Goal: Browse casually: Explore the website without a specific task or goal

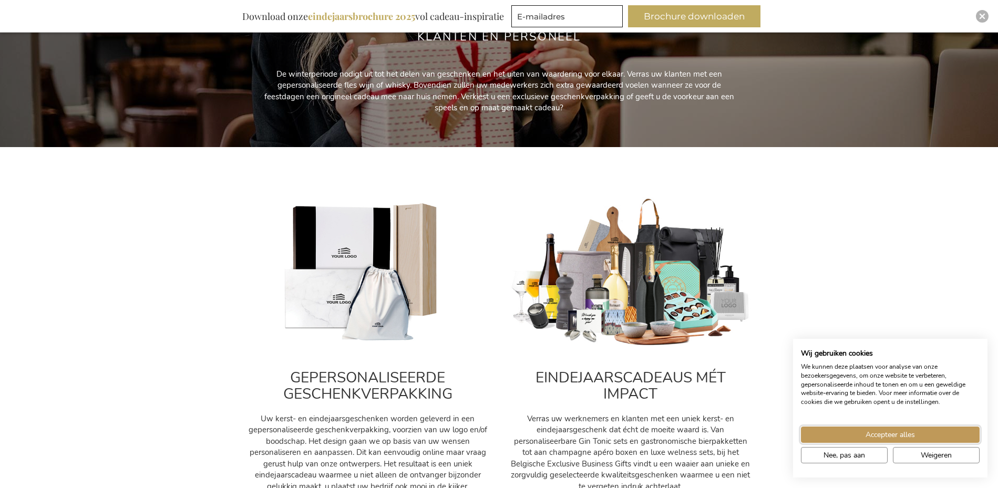
click at [899, 432] on span "Accepteer alles" at bounding box center [890, 435] width 49 height 11
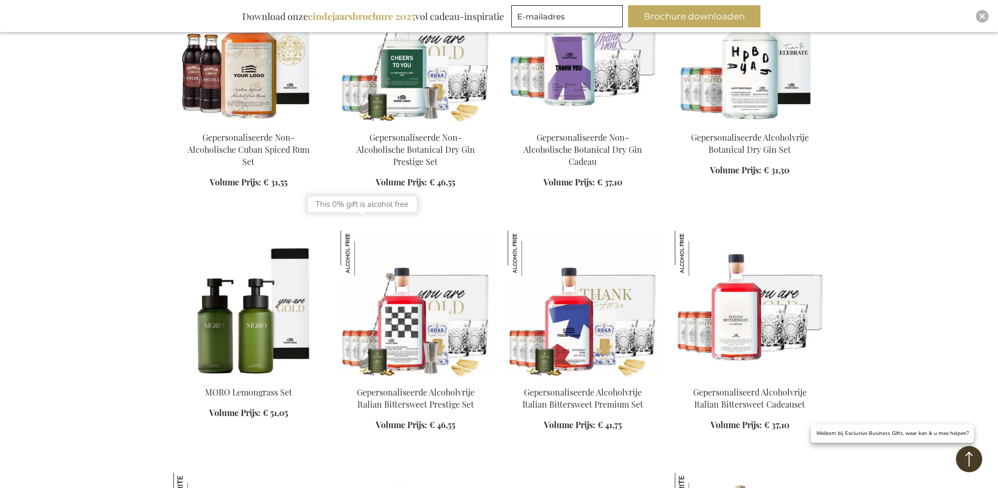
scroll to position [1314, 0]
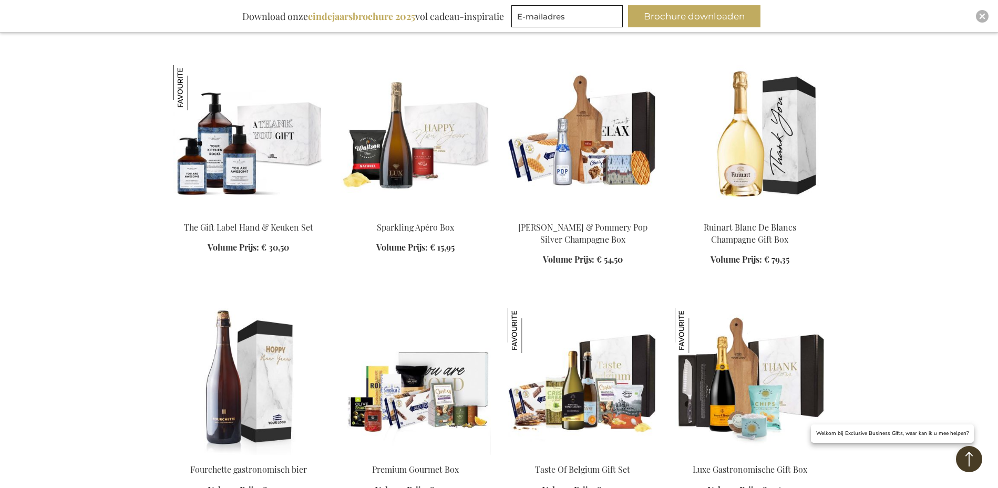
scroll to position [2050, 0]
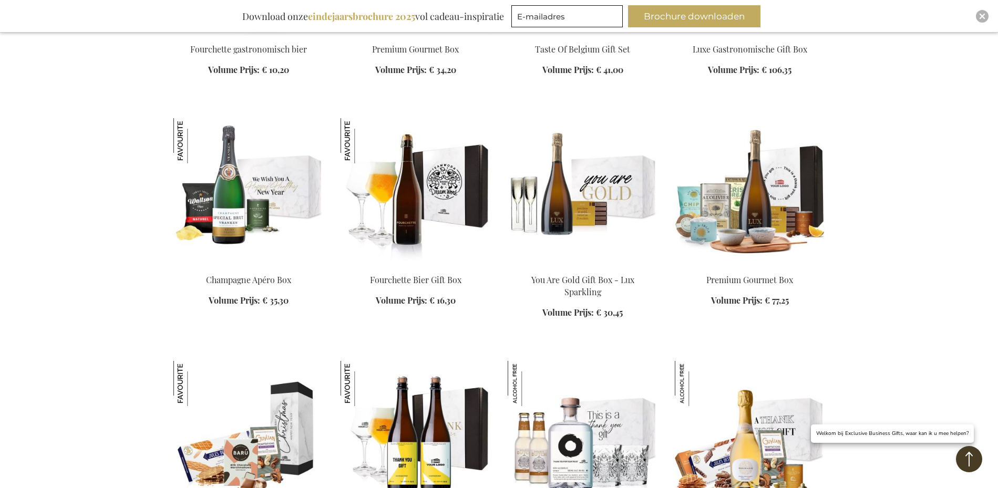
scroll to position [2471, 0]
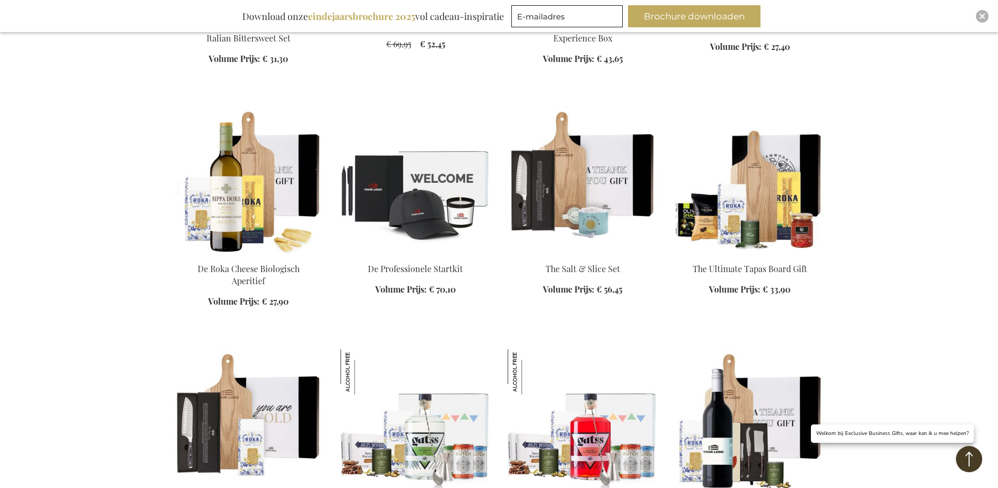
scroll to position [4153, 0]
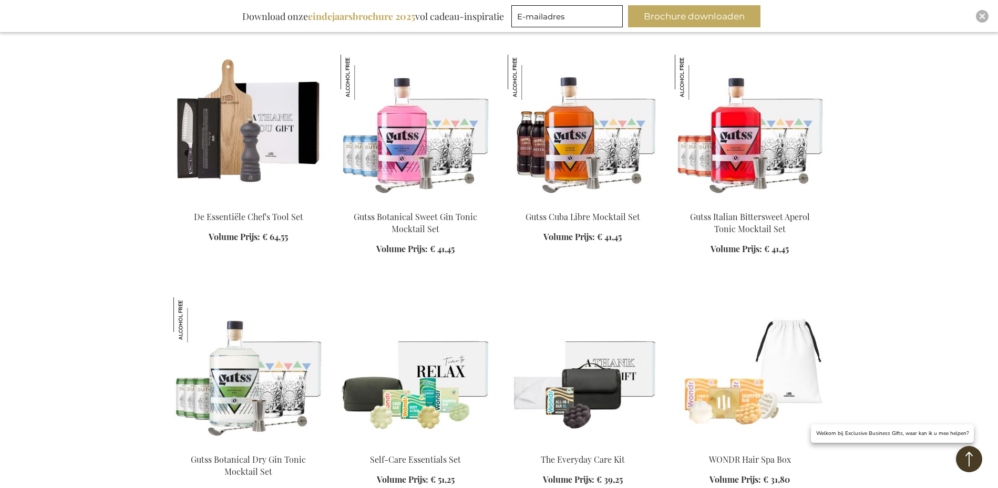
scroll to position [4837, 0]
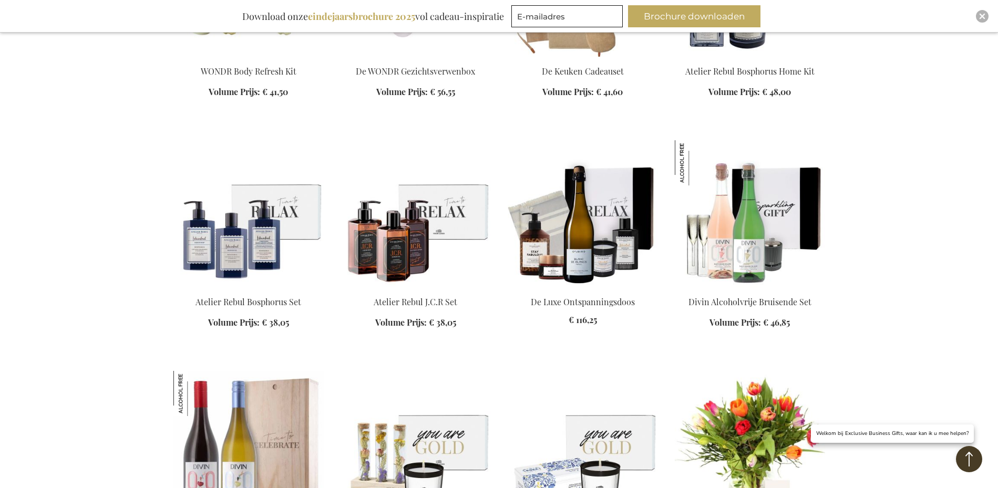
scroll to position [5415, 0]
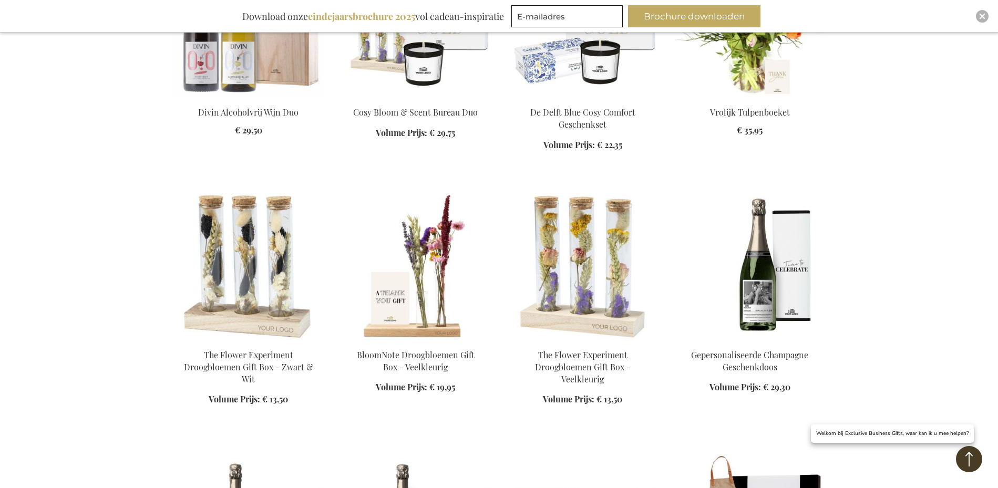
scroll to position [5888, 0]
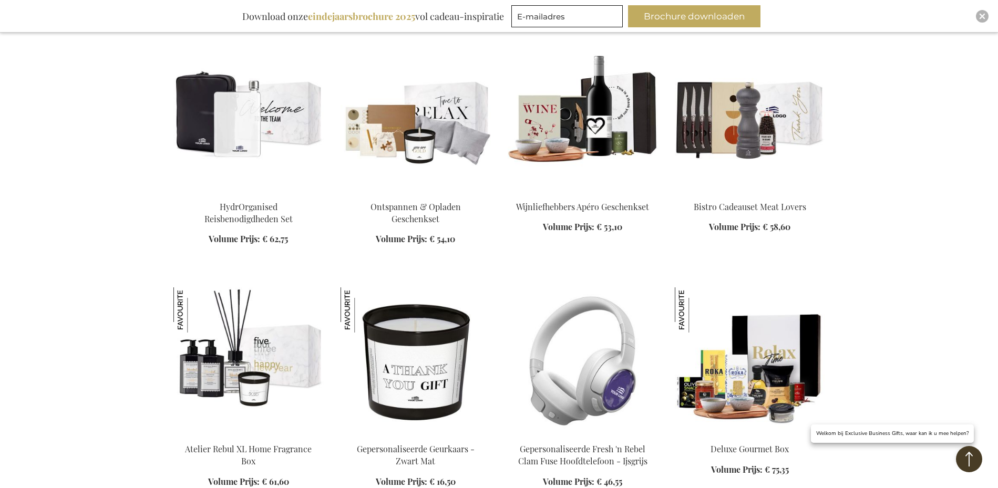
scroll to position [7833, 0]
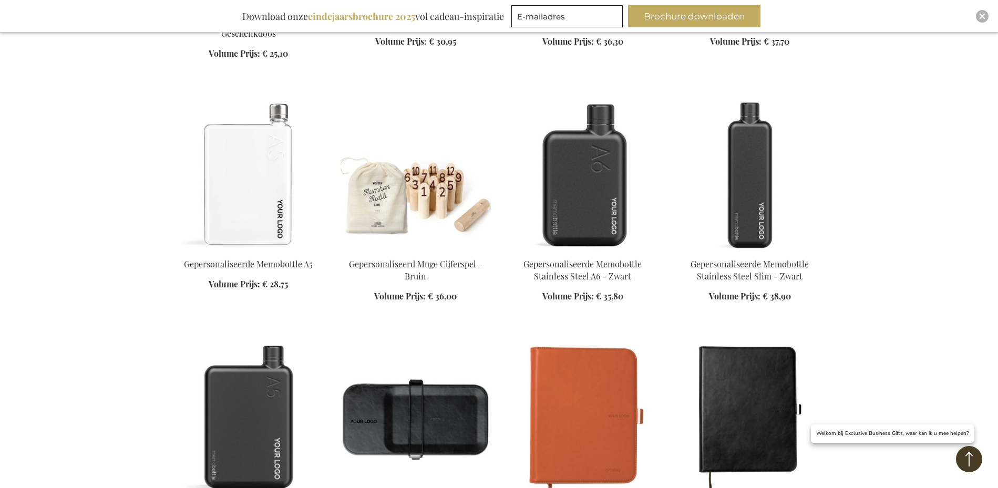
scroll to position [9095, 0]
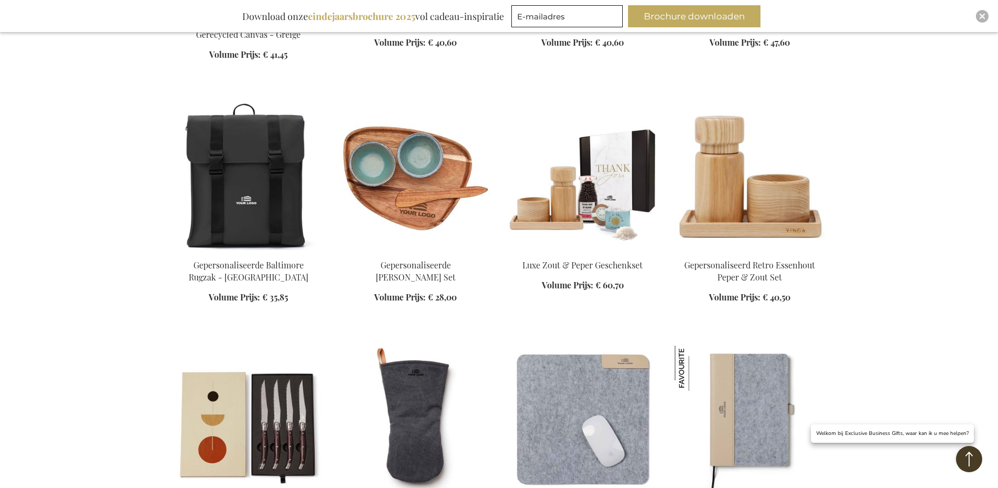
scroll to position [10725, 0]
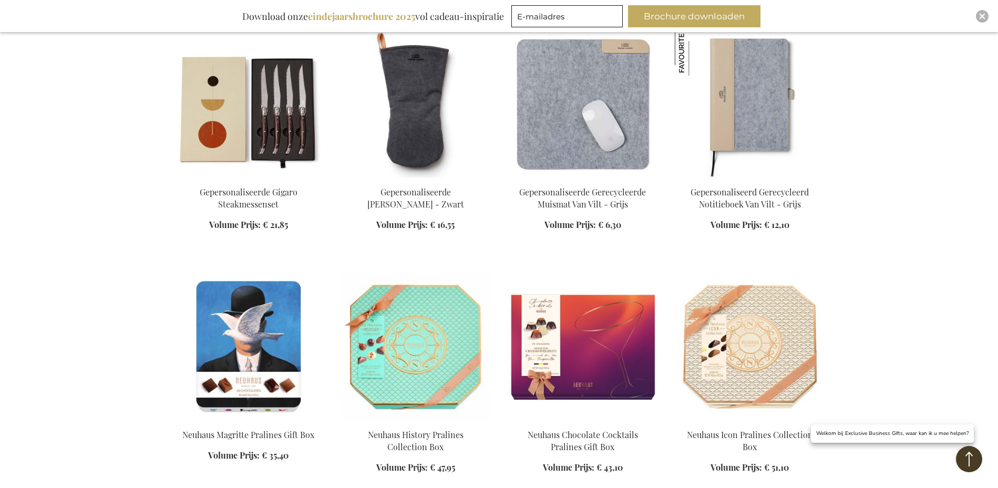
scroll to position [11250, 0]
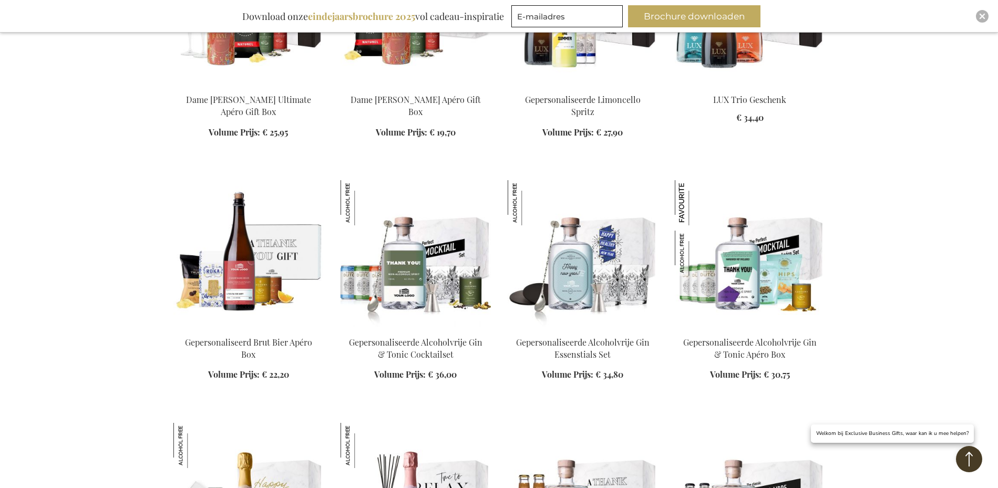
scroll to position [11829, 0]
